Goal: Use online tool/utility: Use online tool/utility

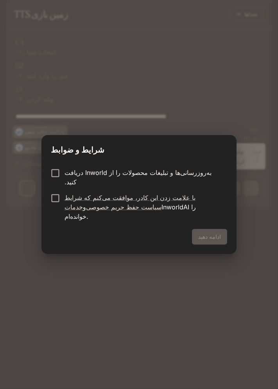
click at [219, 300] on div "شرایط و ضوابط به‌روزرسانی‌ها و تبلیغات محصولات را از Inworld دریافت کنید. با عل…" at bounding box center [139, 194] width 278 height 389
click at [212, 233] on font "ادامه دهید" at bounding box center [209, 236] width 23 height 7
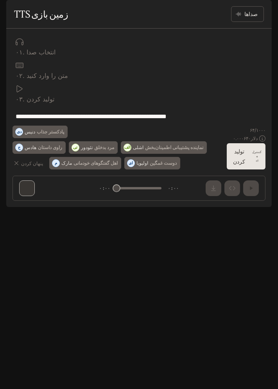
click at [36, 56] on font "انتخاب صدا" at bounding box center [41, 52] width 29 height 8
click at [252, 17] on font "صداها" at bounding box center [250, 14] width 13 height 7
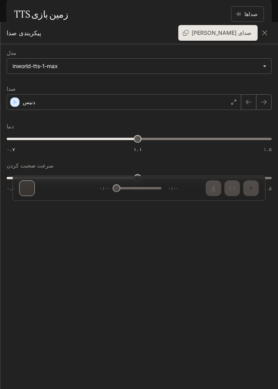
click at [139, 97] on div "دنیس" at bounding box center [124, 102] width 235 height 16
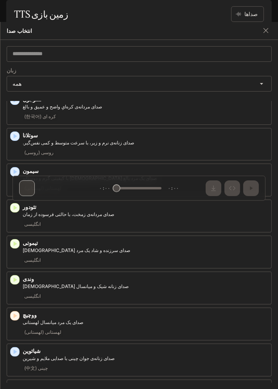
scroll to position [1410, 0]
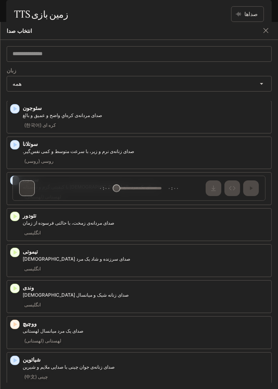
click at [122, 81] on body "**********" at bounding box center [139, 182] width 278 height 414
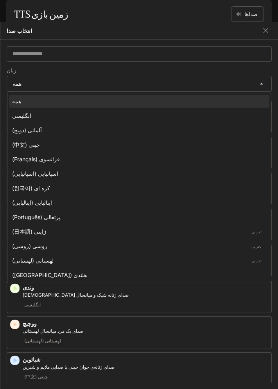
click at [104, 61] on div at bounding box center [139, 194] width 278 height 389
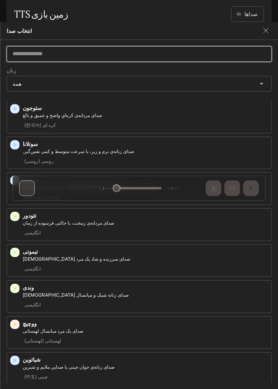
click at [124, 54] on input "text" at bounding box center [139, 54] width 264 height 8
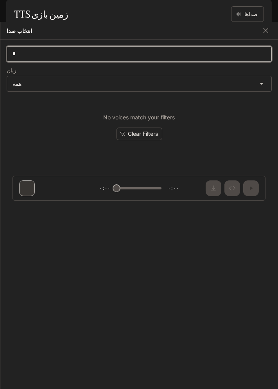
scroll to position [0, 0]
type input "***"
